Goal: Information Seeking & Learning: Learn about a topic

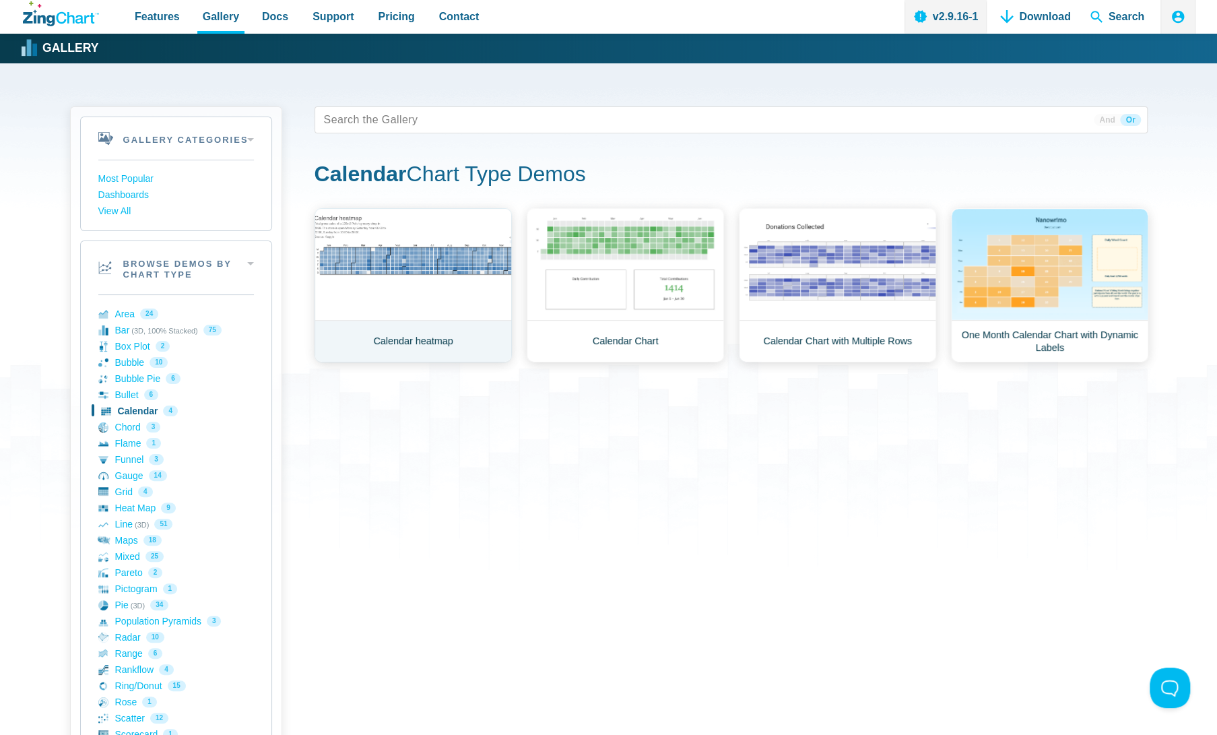
click at [449, 358] on link "Calendar heatmap" at bounding box center [413, 285] width 197 height 154
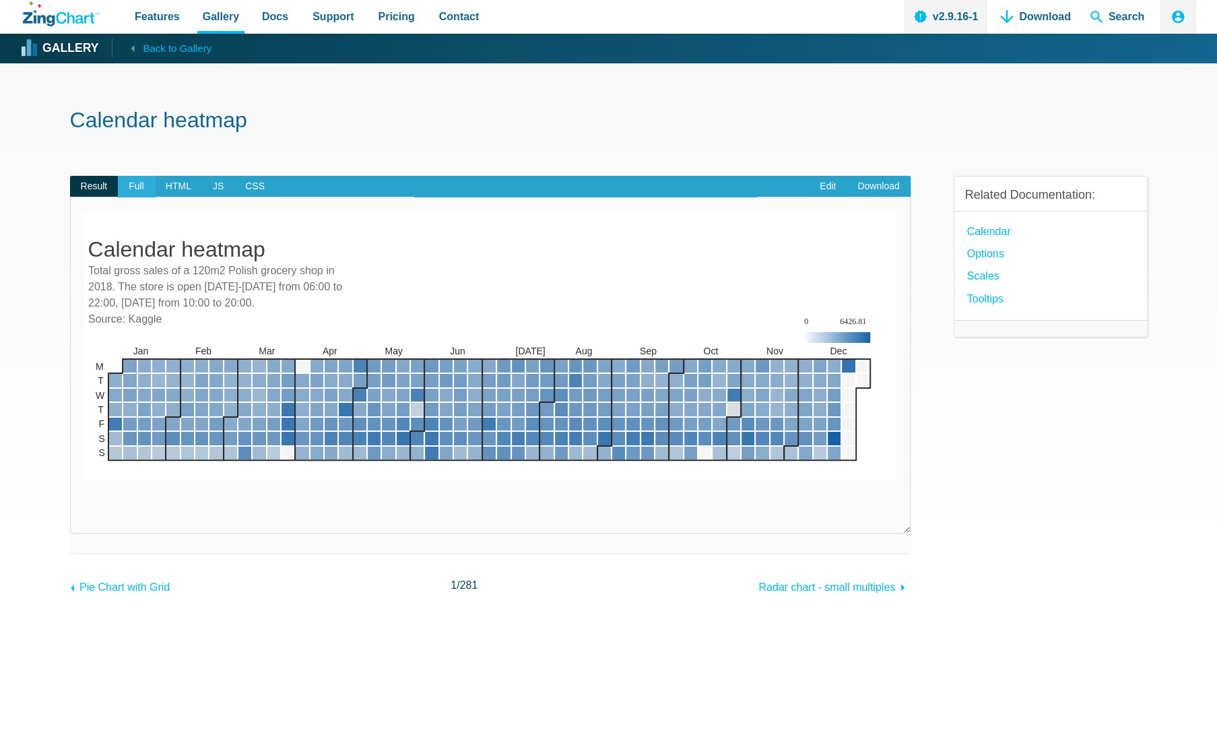
click at [139, 182] on span "Full" at bounding box center [136, 187] width 37 height 22
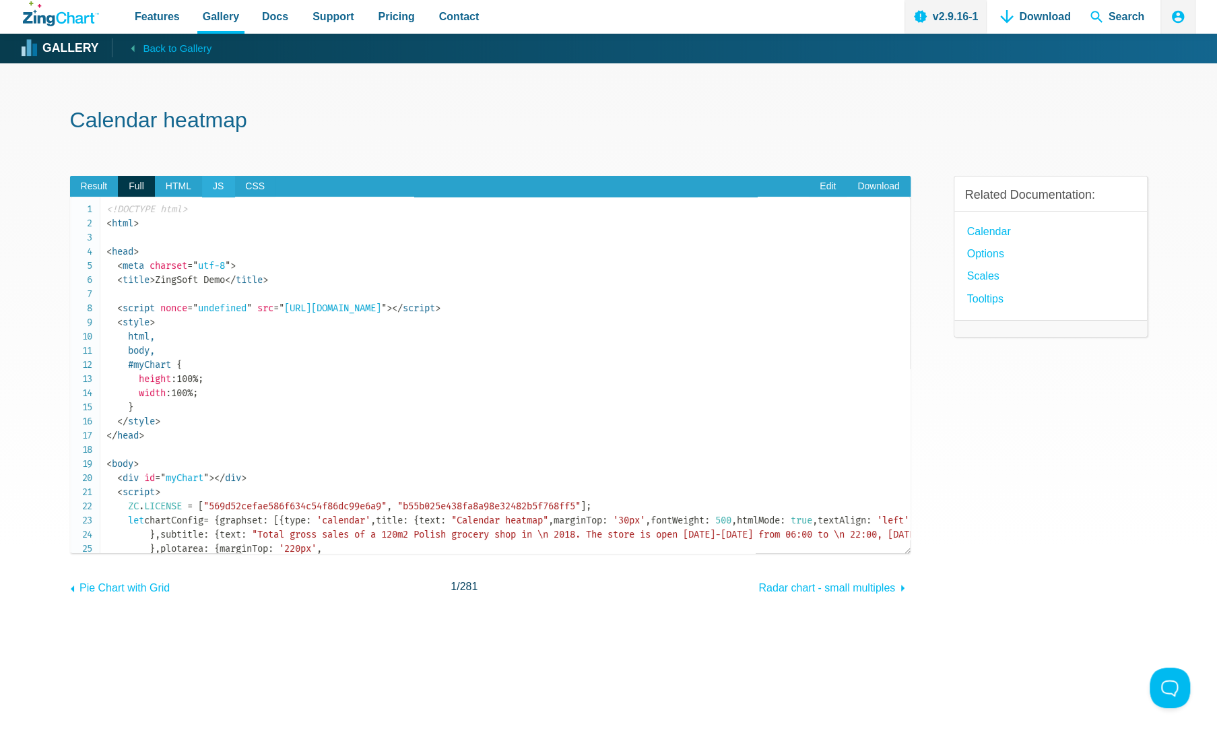
click at [217, 189] on span "JS" at bounding box center [218, 187] width 32 height 22
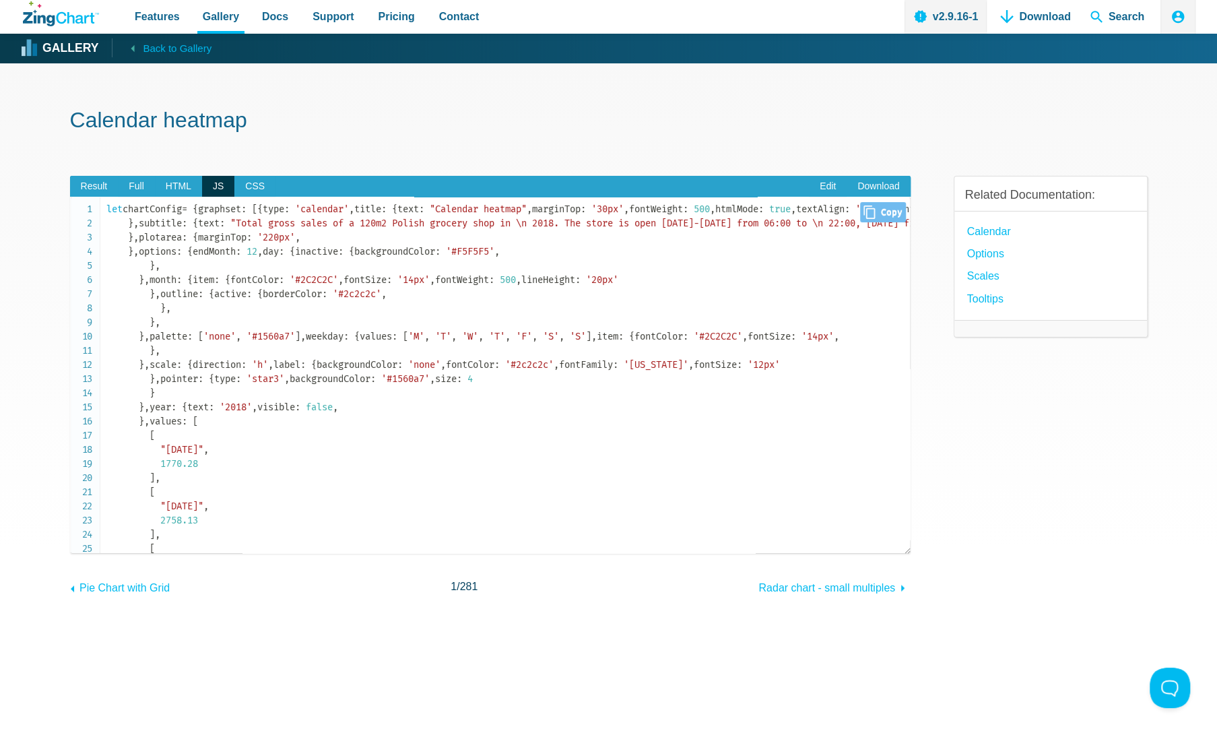
click at [508, 229] on span ""Total gross sales of a 120m2 Polish grocery shop in \n 2018. The store is open…" at bounding box center [666, 223] width 873 height 11
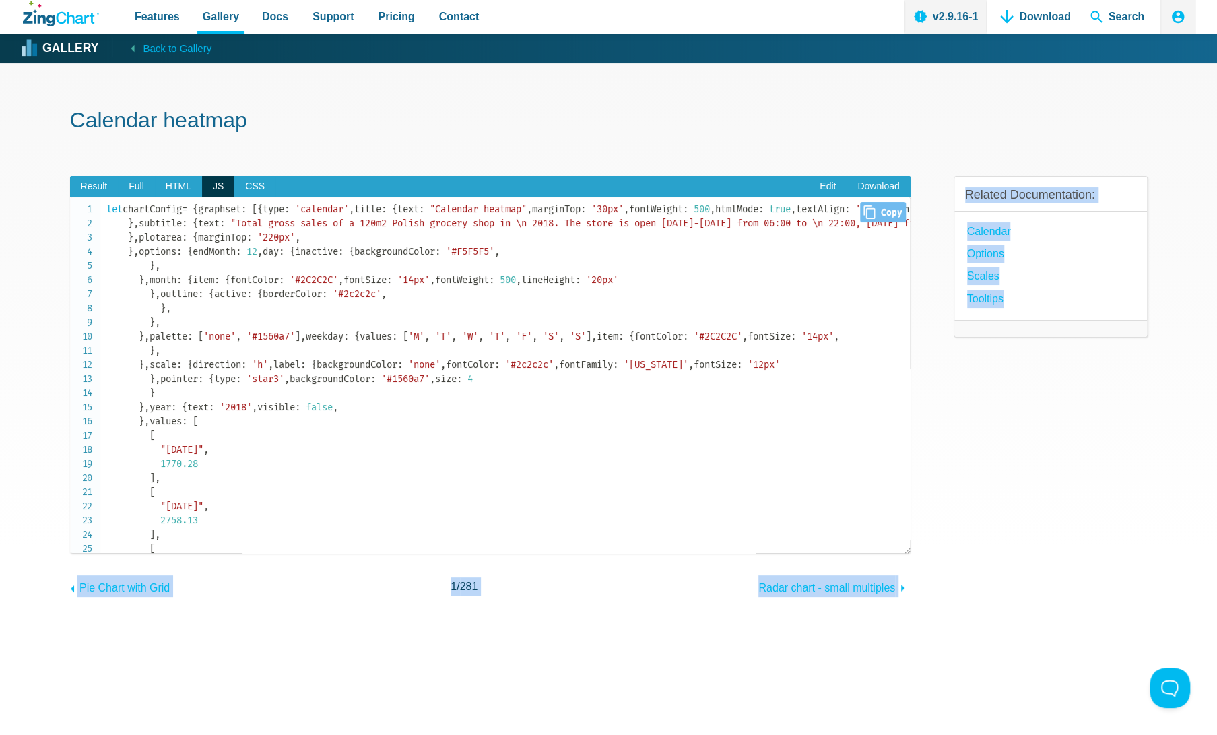
click at [537, 229] on span ""Total gross sales of a 120m2 Polish grocery shop in \n 2018. The store is open…" at bounding box center [666, 223] width 873 height 11
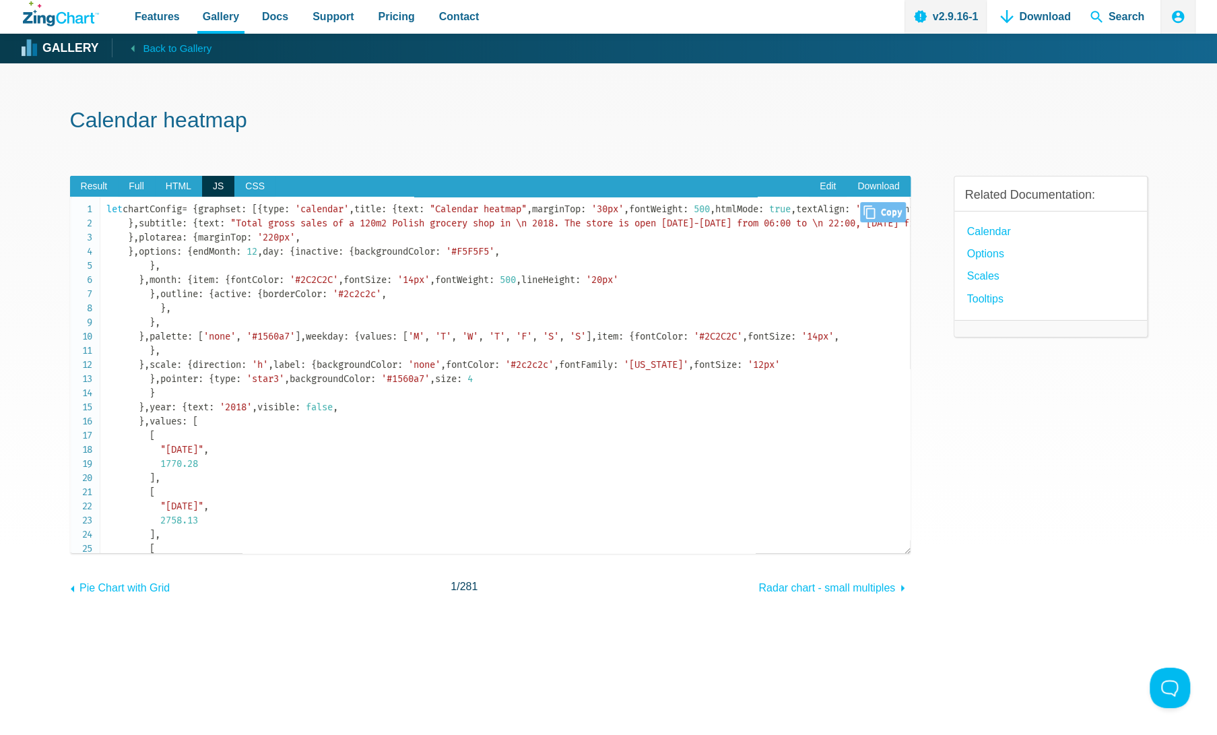
click at [863, 210] on icon "Close" at bounding box center [868, 211] width 11 height 13
click at [863, 216] on icon "Close" at bounding box center [868, 211] width 11 height 13
type input "let chartConfig = { graphset: [{ type: 'calendar', title: { text: "Calendar hea…"
click at [818, 181] on link "Edit" at bounding box center [828, 187] width 38 height 22
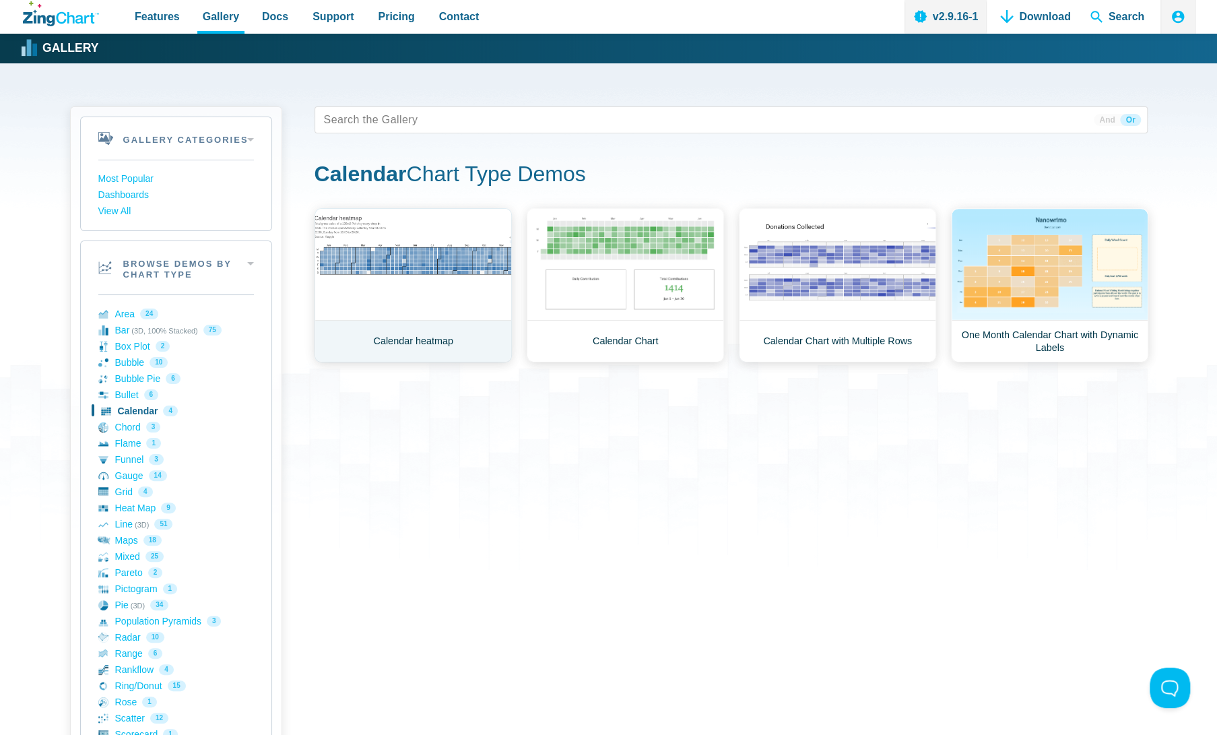
click at [421, 341] on link "Calendar heatmap" at bounding box center [413, 285] width 197 height 154
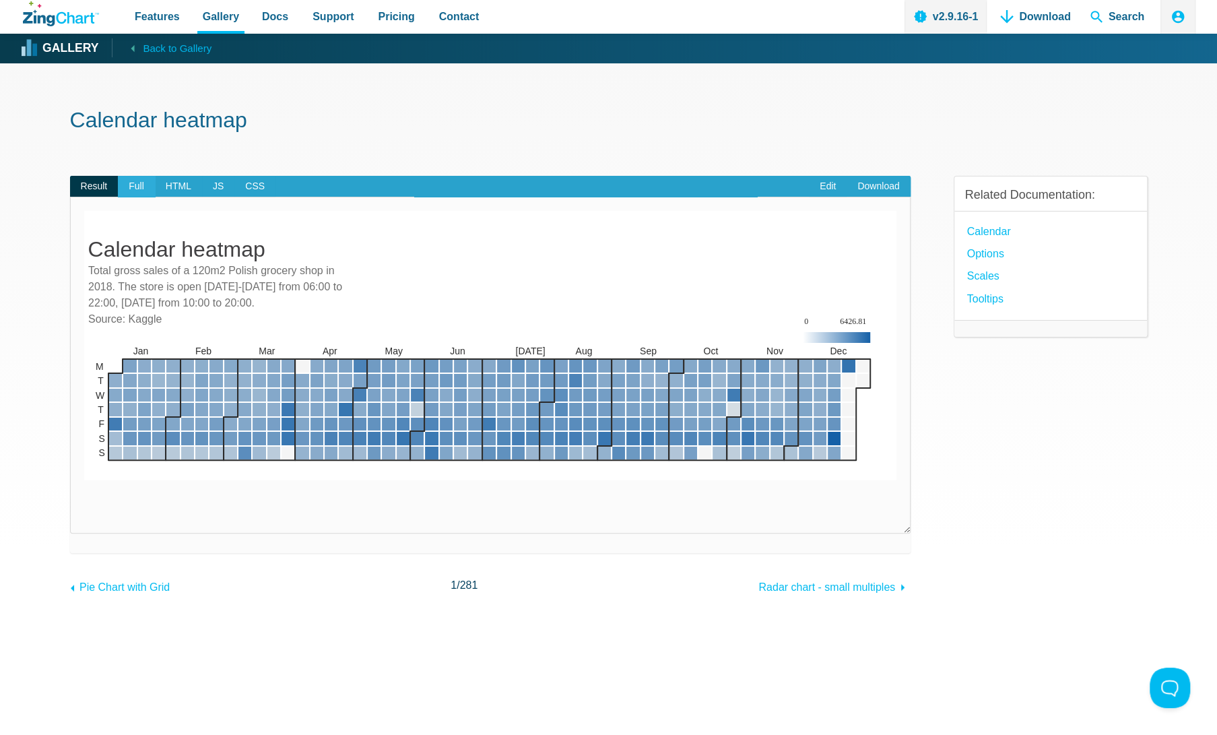
click at [143, 187] on span "Full" at bounding box center [136, 187] width 37 height 22
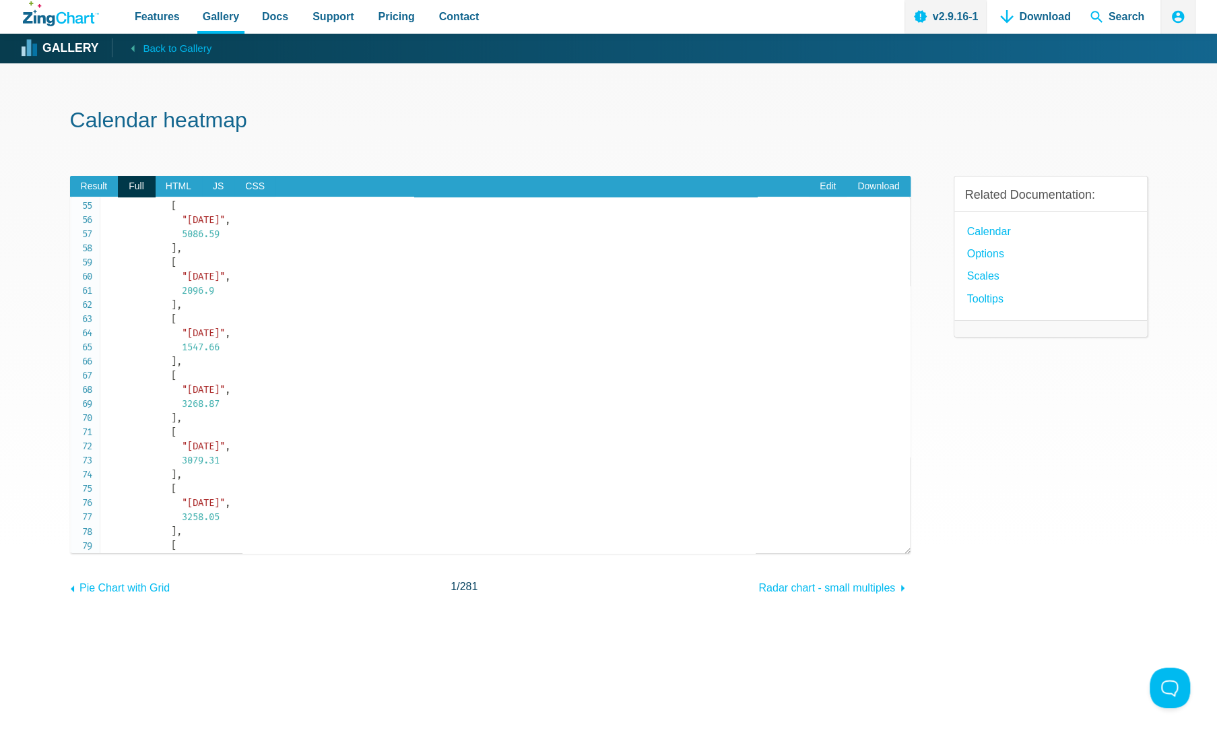
scroll to position [770, 0]
click at [834, 191] on link "Edit" at bounding box center [828, 187] width 38 height 22
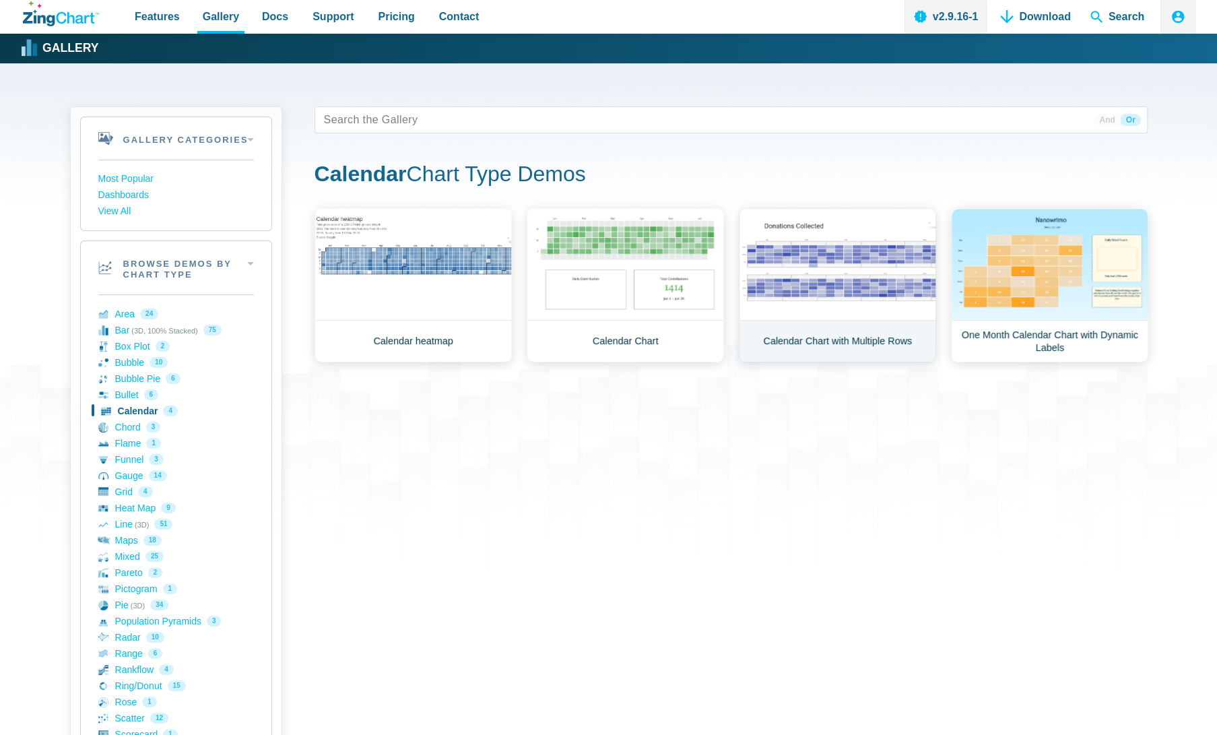
click at [829, 315] on link "Calendar Chart with Multiple Rows" at bounding box center [837, 285] width 197 height 154
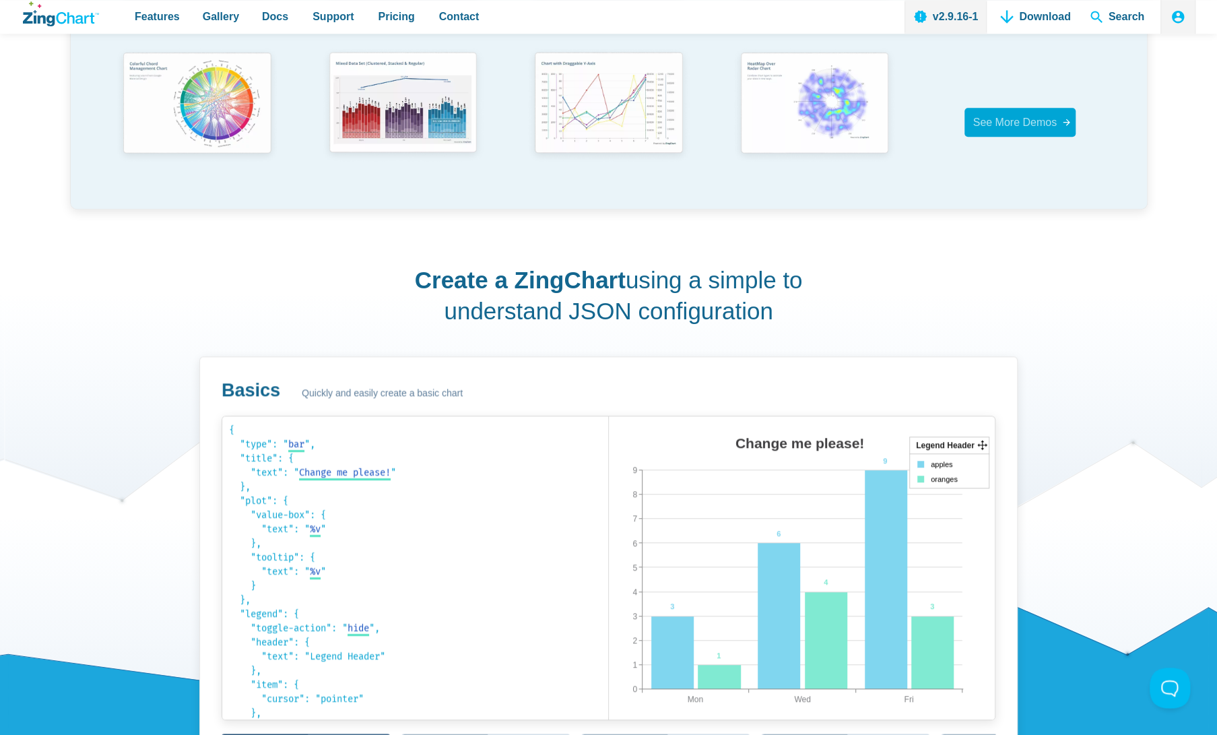
scroll to position [611, 0]
click at [1019, 131] on link "See More Demos" at bounding box center [1019, 121] width 111 height 29
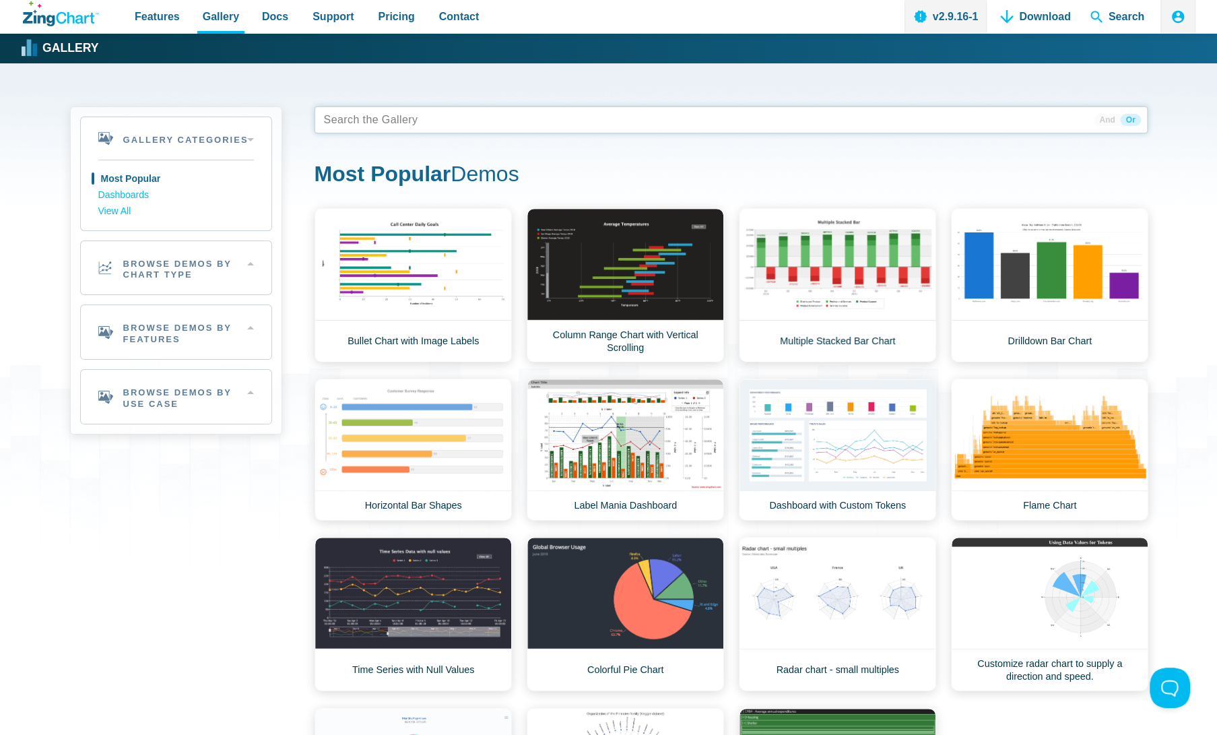
click at [644, 108] on tags "App Content" at bounding box center [731, 119] width 833 height 27
click at [179, 266] on h2 "Browse Demos By Chart Type" at bounding box center [176, 268] width 191 height 54
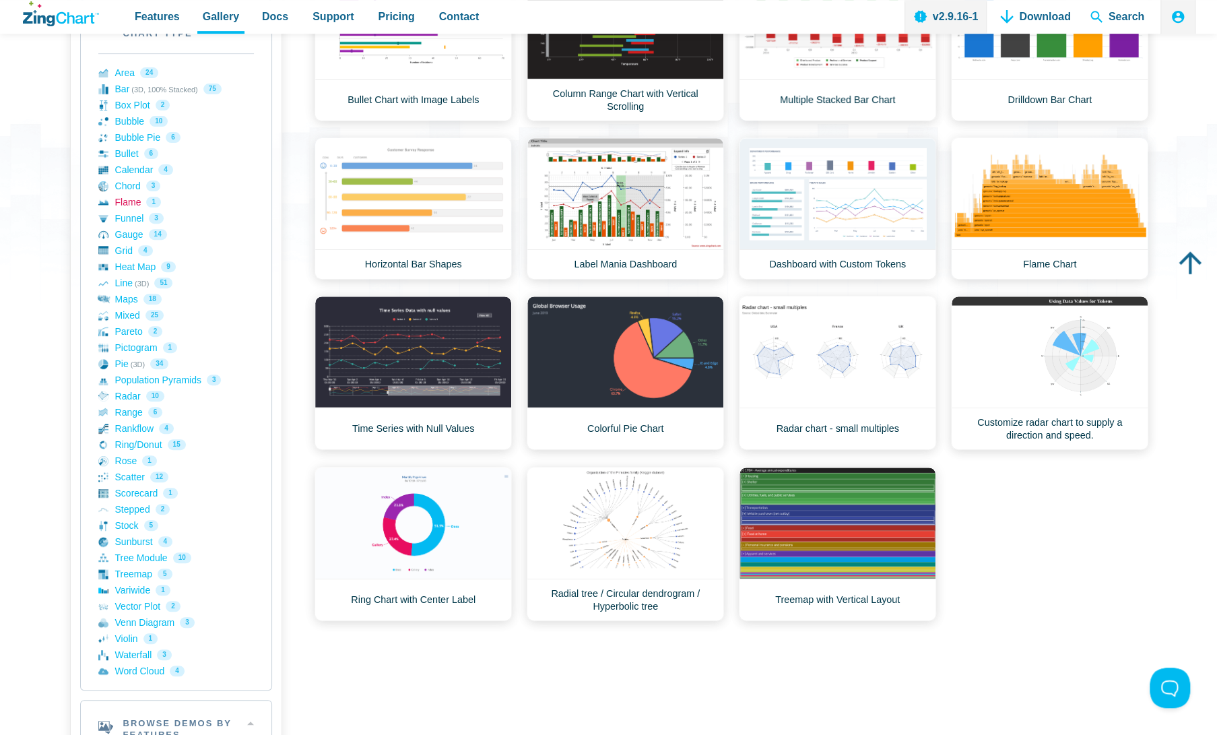
scroll to position [246, 0]
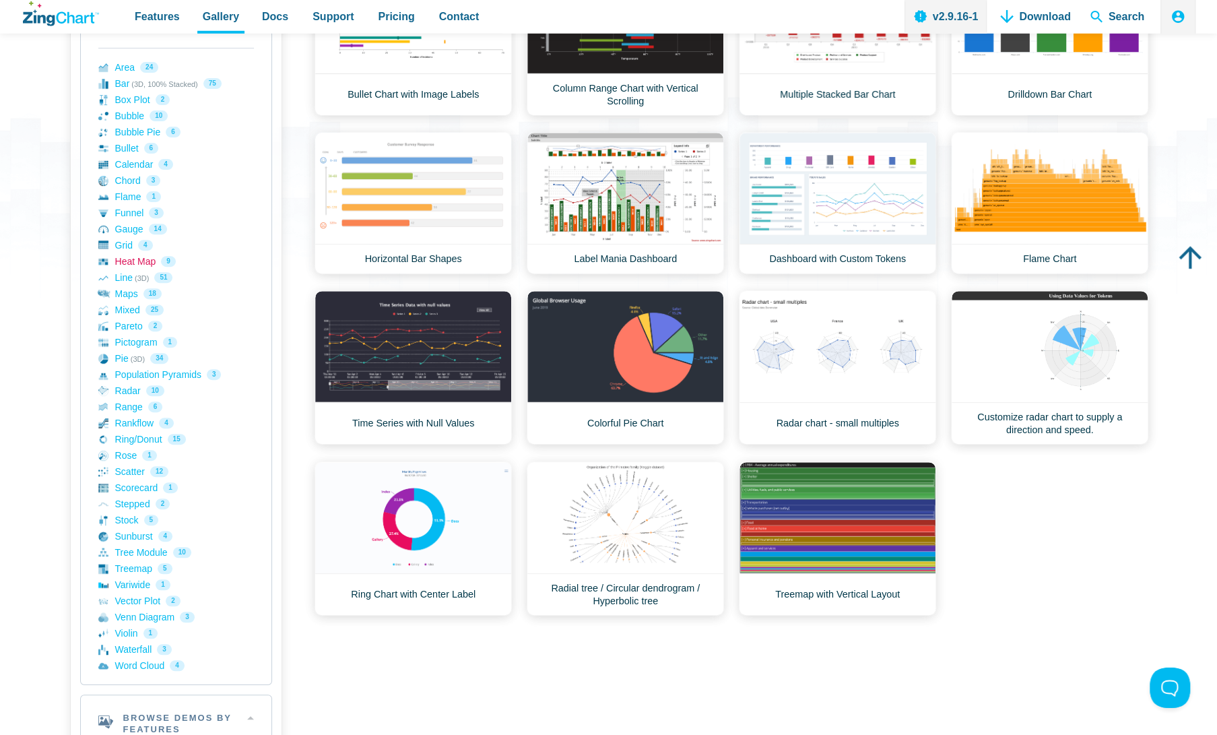
click at [131, 258] on link "Heat Map 9" at bounding box center [176, 261] width 156 height 16
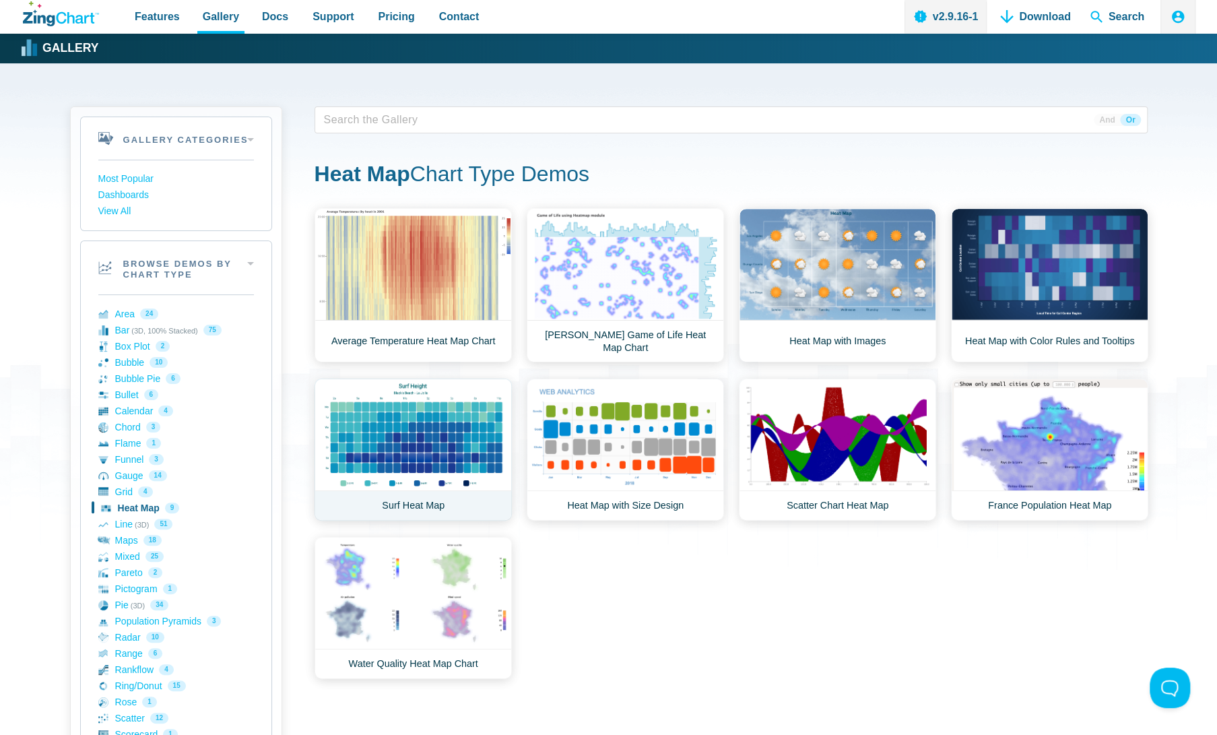
click at [444, 399] on link "Surf Heat Map" at bounding box center [413, 449] width 197 height 142
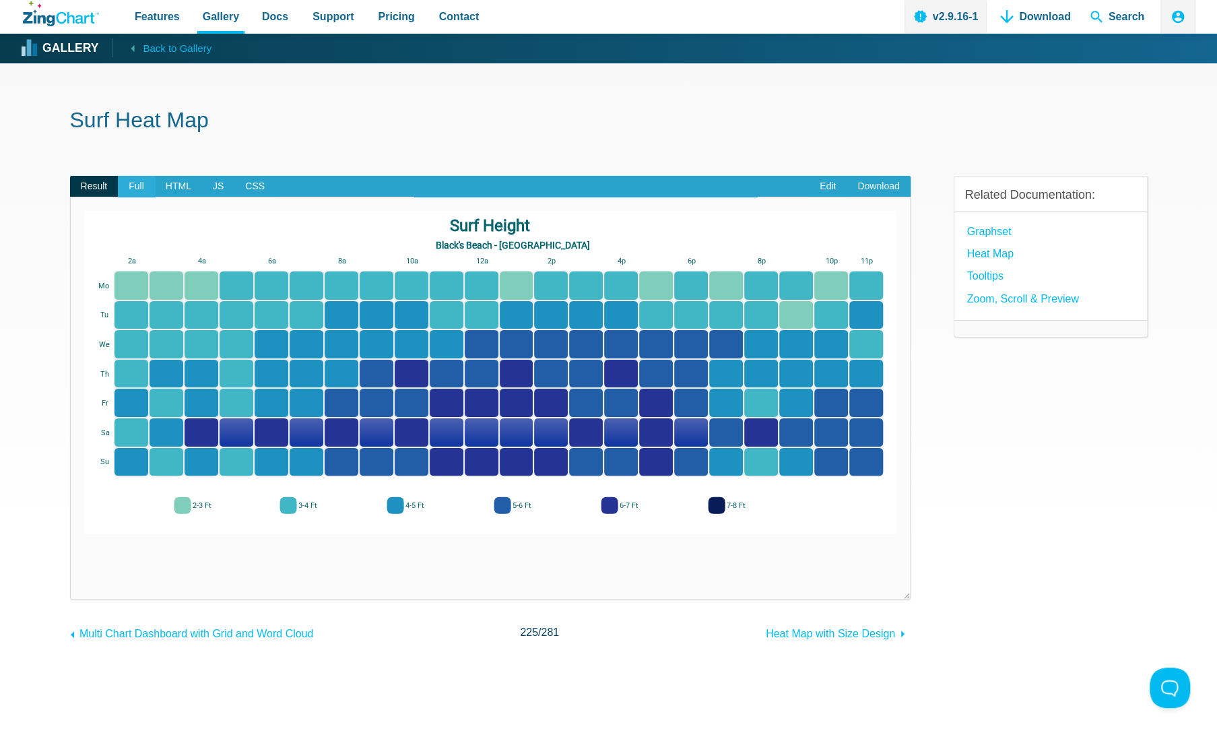
click at [137, 181] on span "Full" at bounding box center [136, 187] width 37 height 22
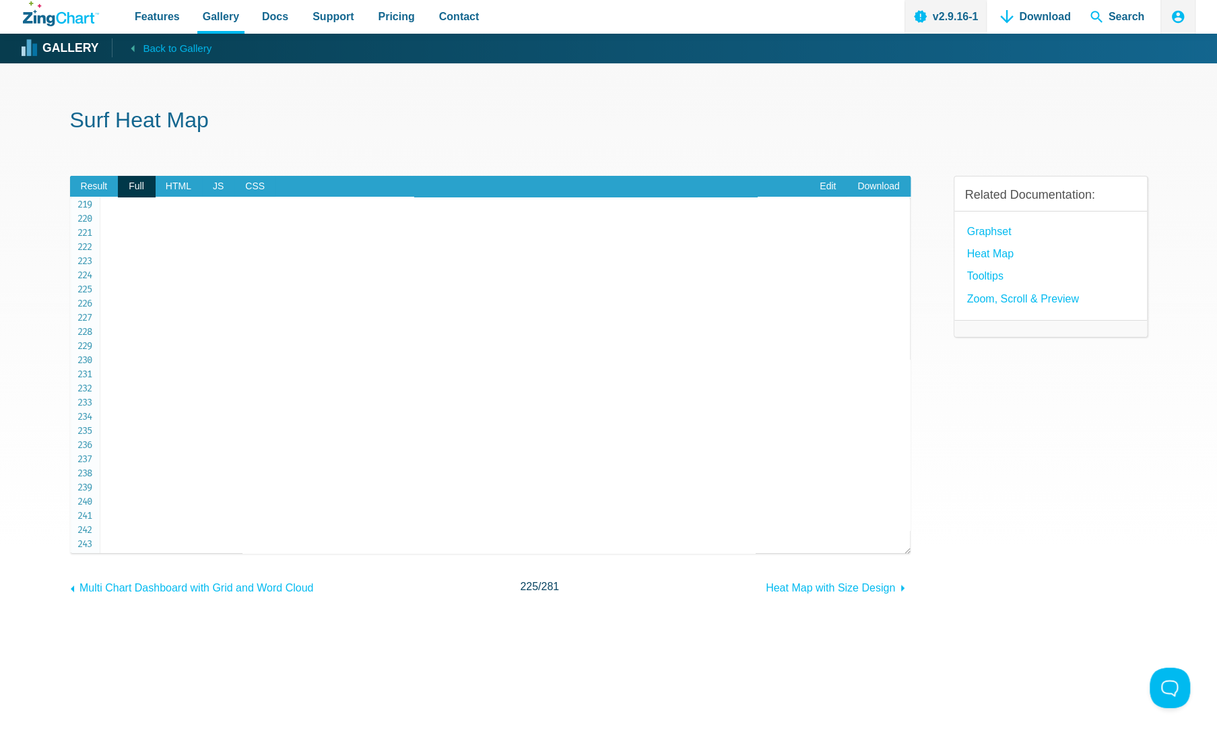
scroll to position [3085, 0]
click at [90, 193] on span "Result" at bounding box center [94, 187] width 48 height 22
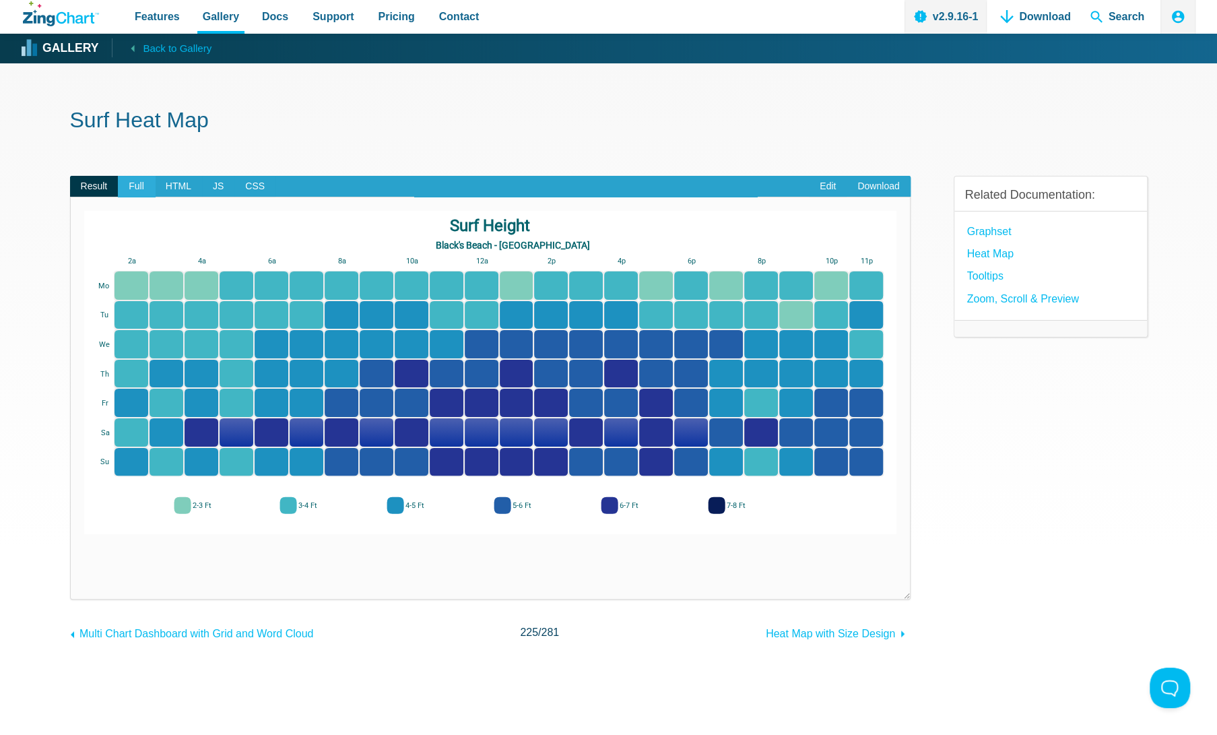
click at [149, 195] on span "Full" at bounding box center [136, 187] width 37 height 22
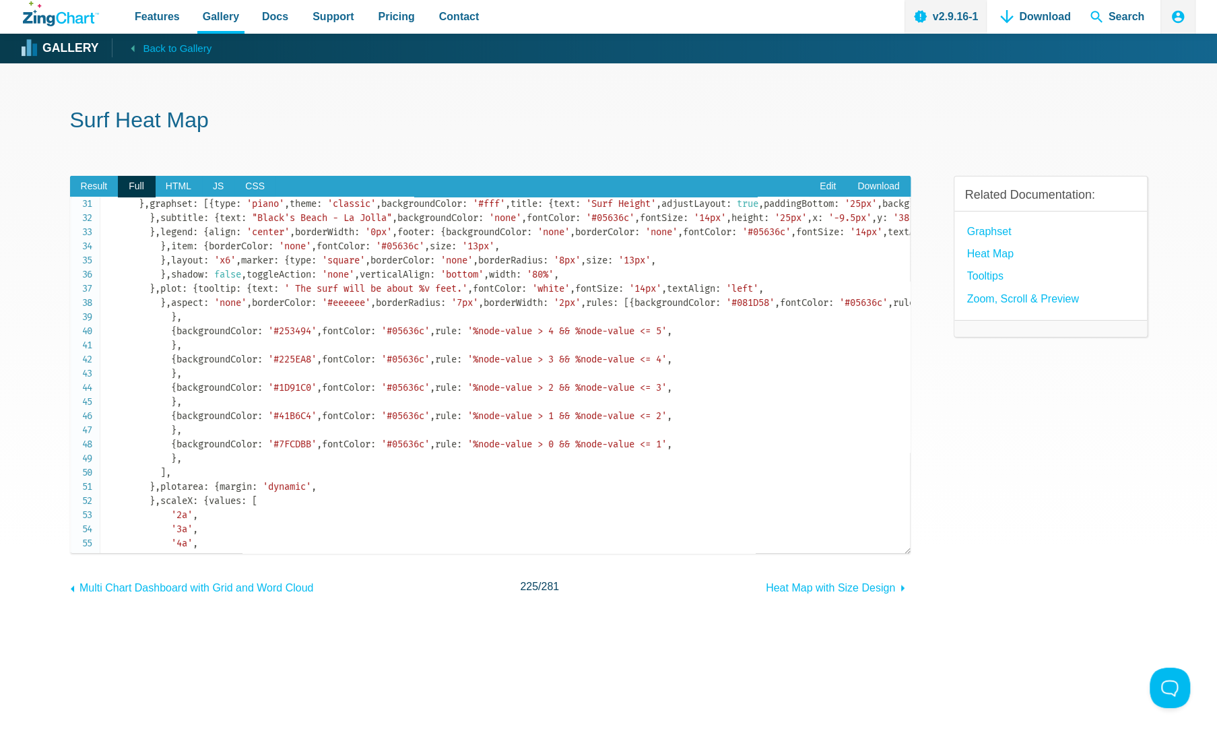
scroll to position [0, 0]
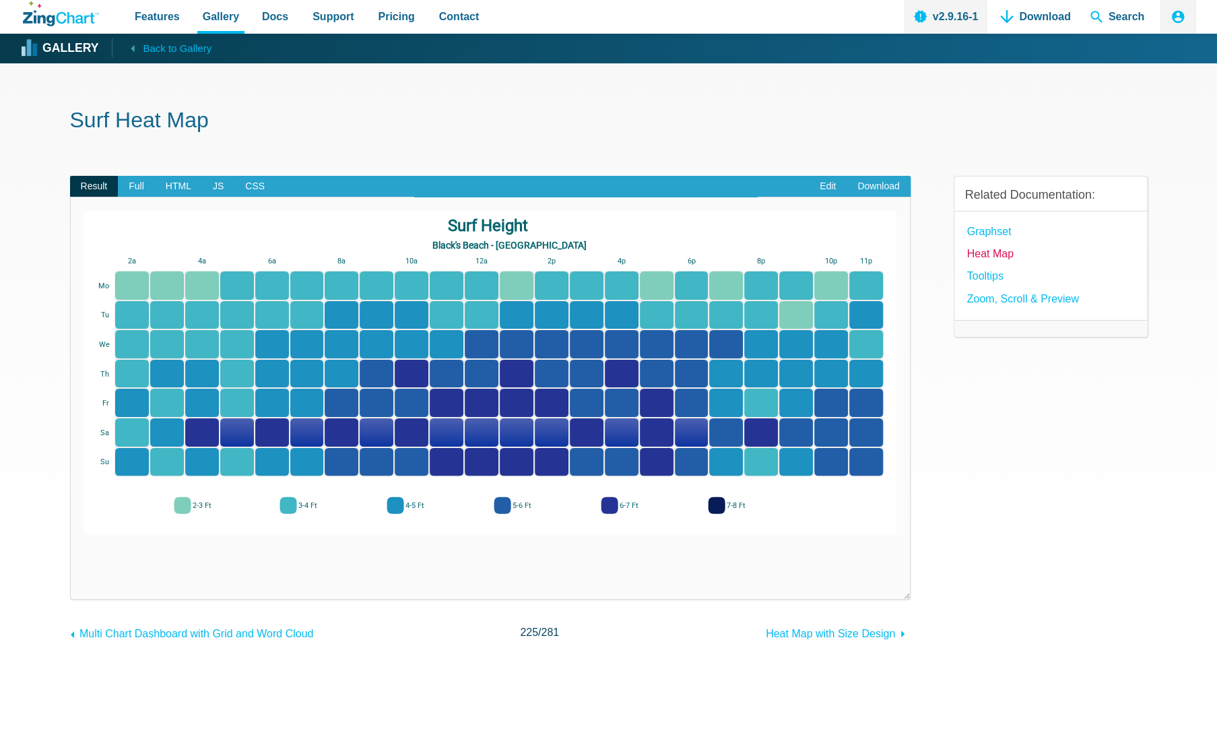
click at [1006, 254] on link "Heat Map" at bounding box center [990, 253] width 46 height 18
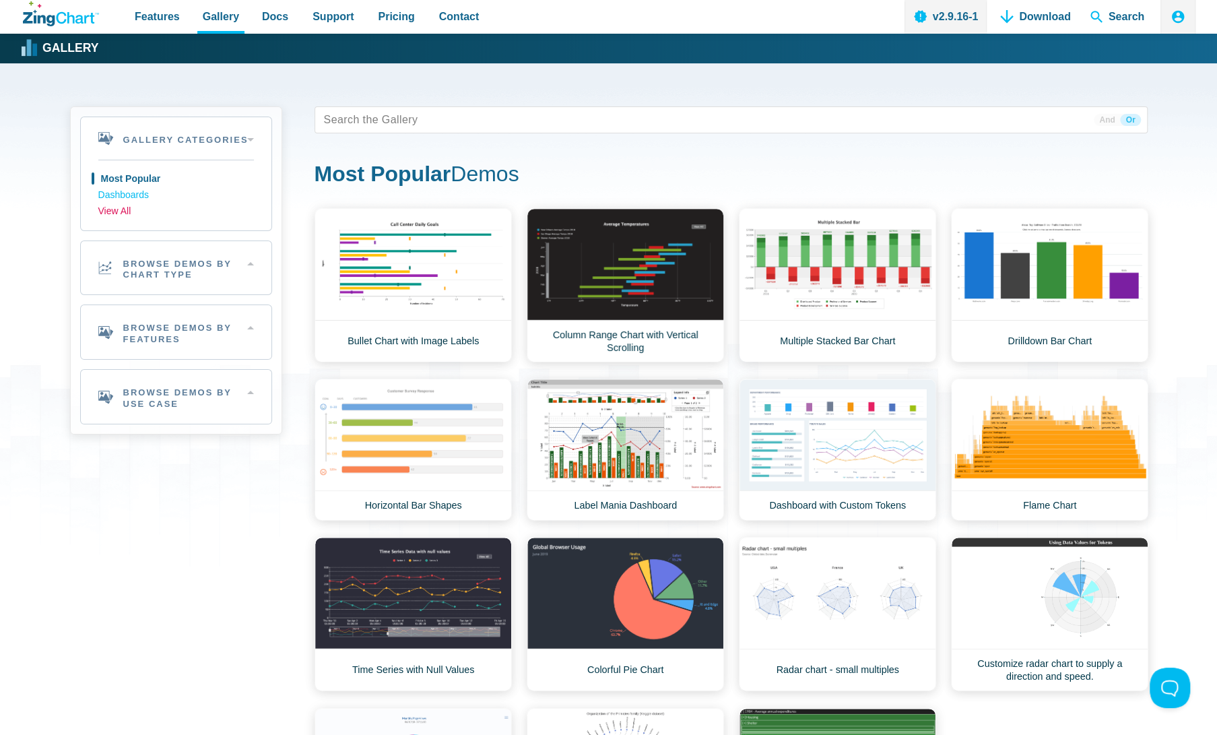
click at [108, 208] on link "View All" at bounding box center [176, 211] width 156 height 16
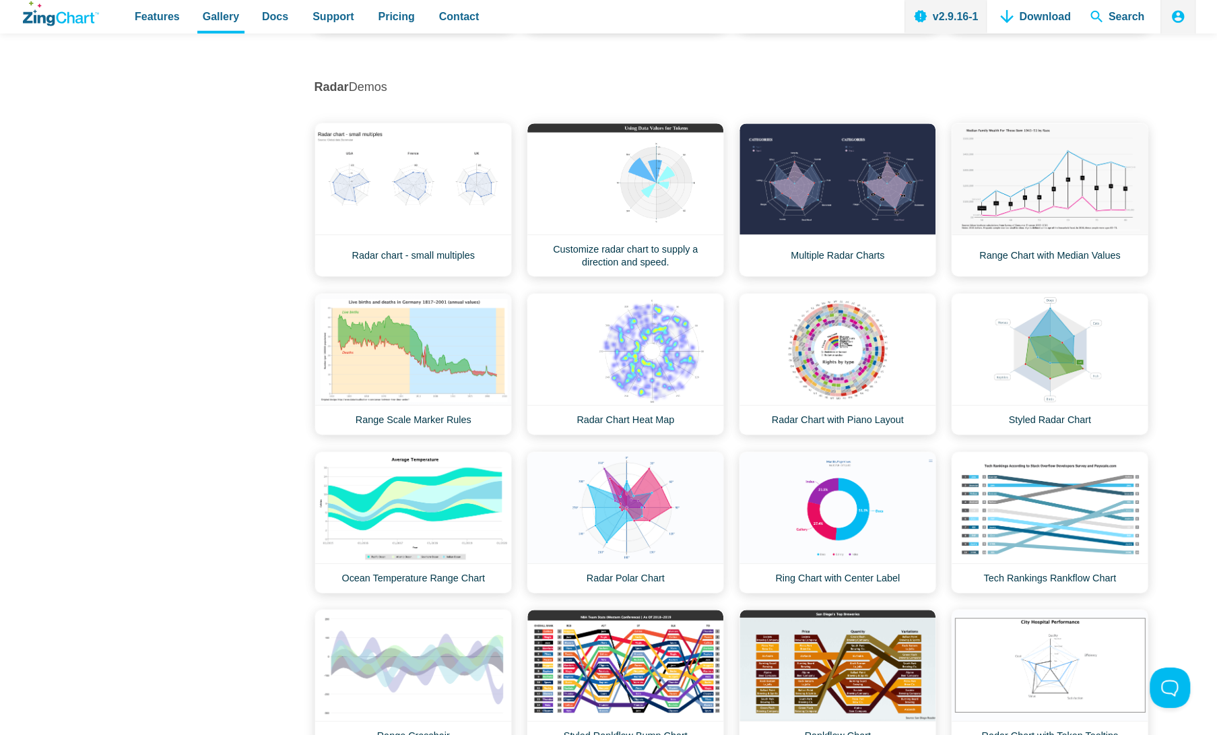
scroll to position [11489, 0]
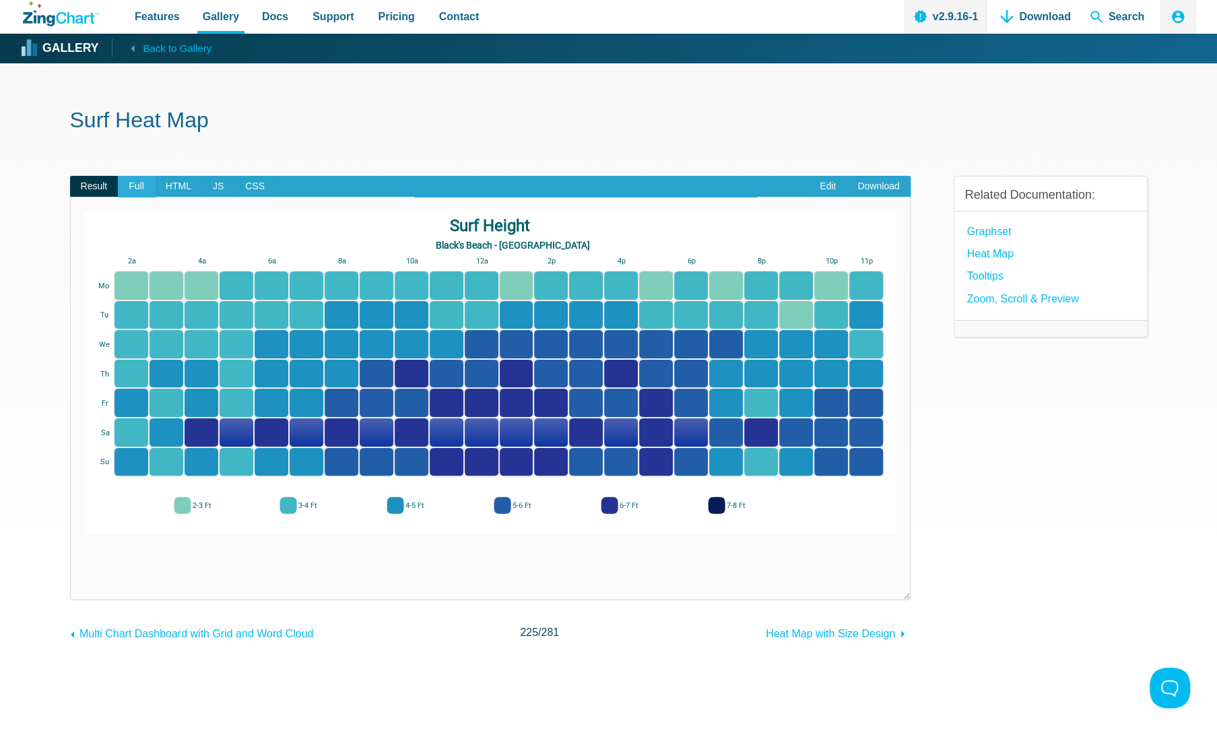
click at [135, 191] on span "Full" at bounding box center [136, 187] width 37 height 22
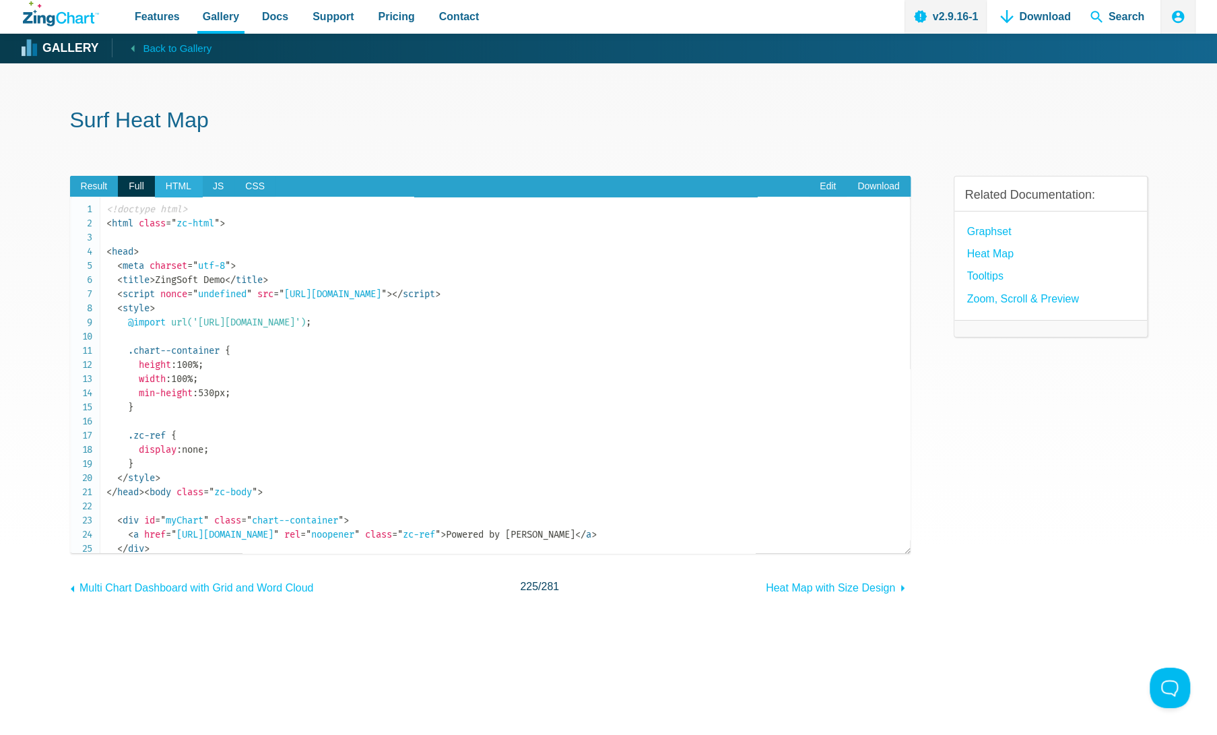
click at [172, 192] on span "HTML" at bounding box center [178, 187] width 47 height 22
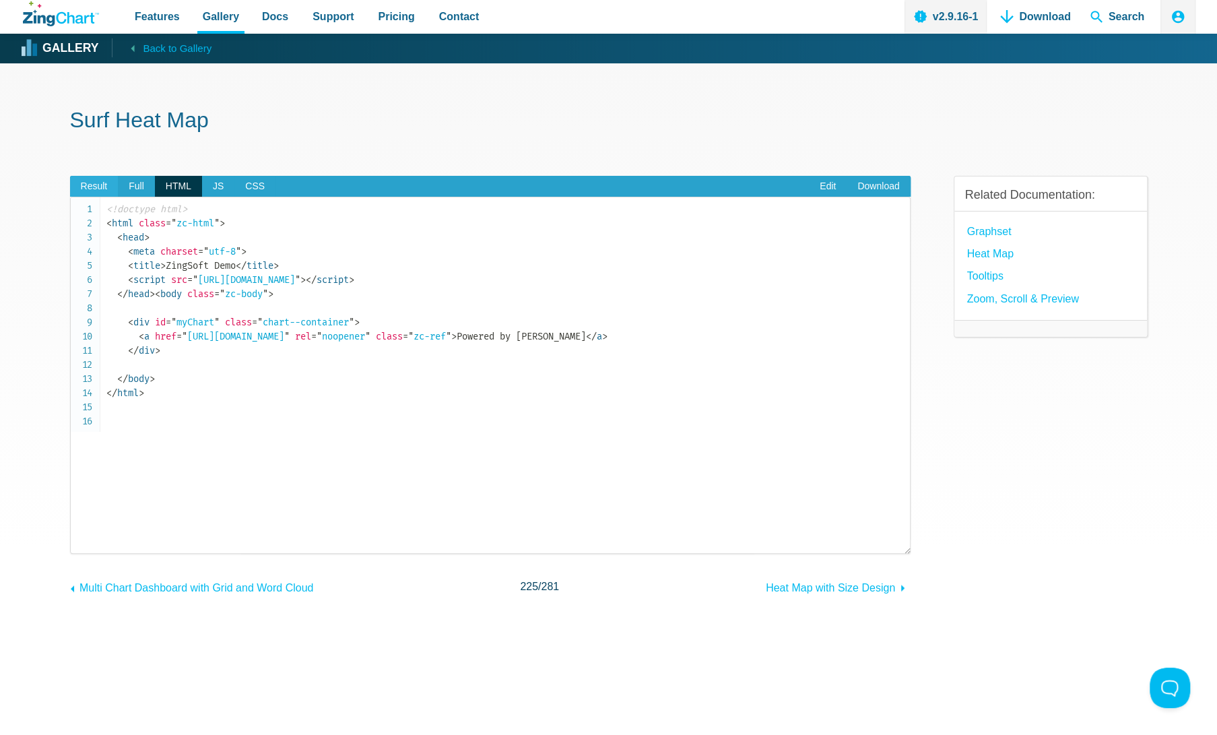
click at [95, 189] on span "Result" at bounding box center [94, 187] width 48 height 22
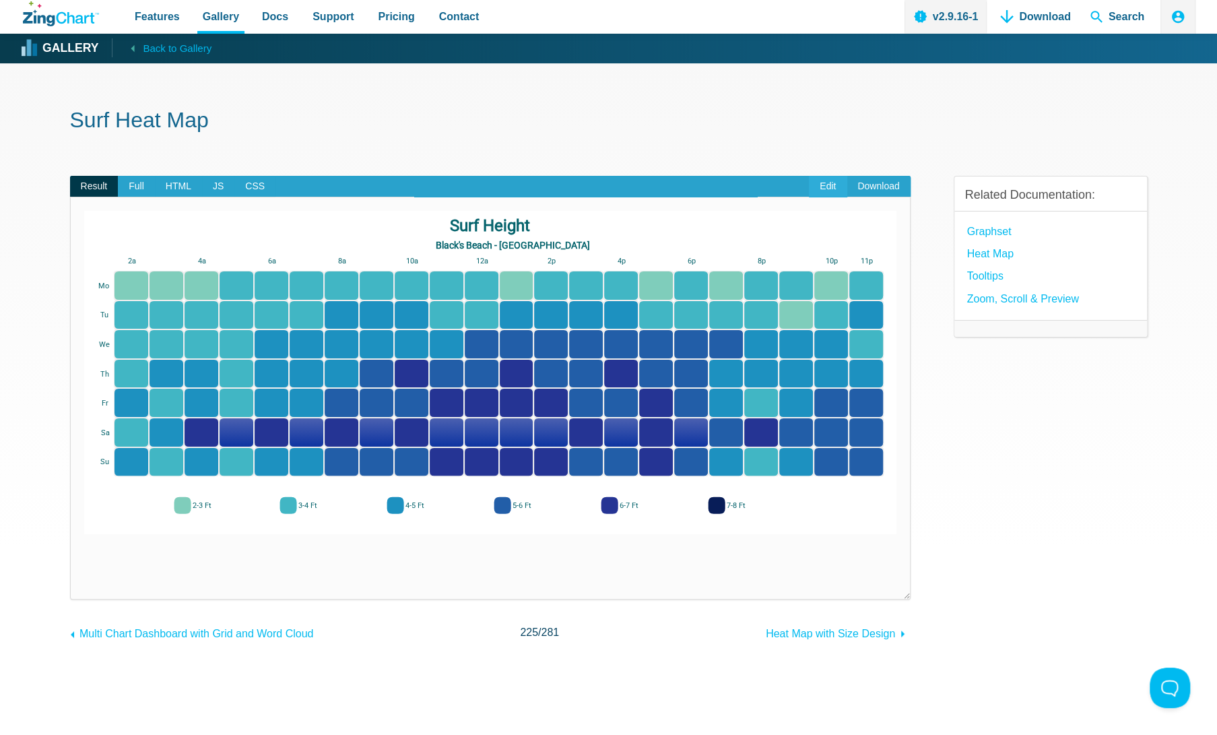
click at [822, 191] on link "Edit" at bounding box center [828, 187] width 38 height 22
